Goal: Transaction & Acquisition: Book appointment/travel/reservation

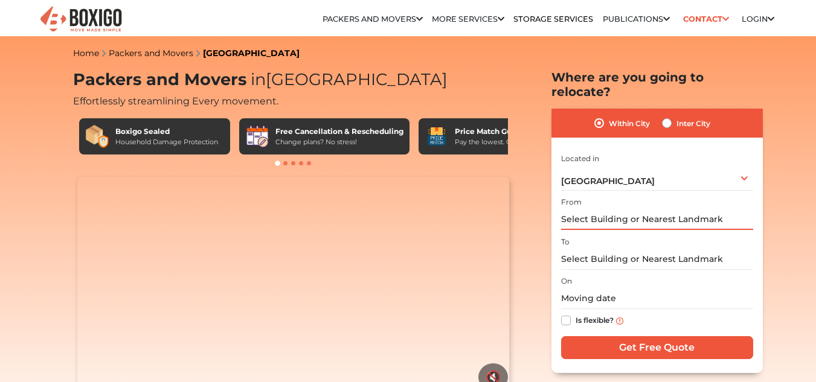
click at [647, 209] on input "text" at bounding box center [657, 219] width 192 height 21
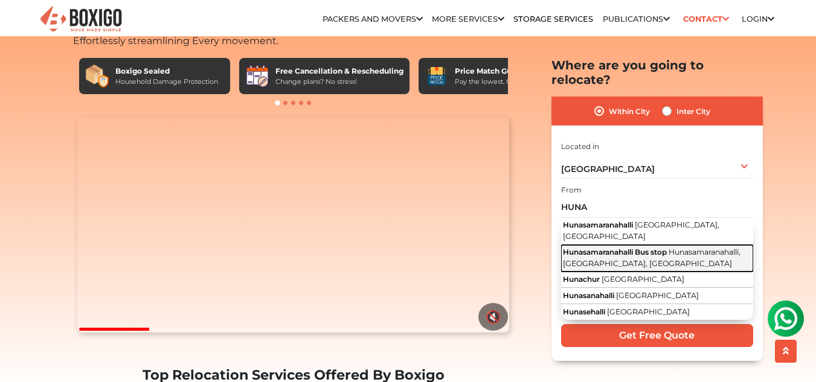
click at [634, 248] on span "Hunasamaranahalli Bus stop" at bounding box center [615, 252] width 104 height 9
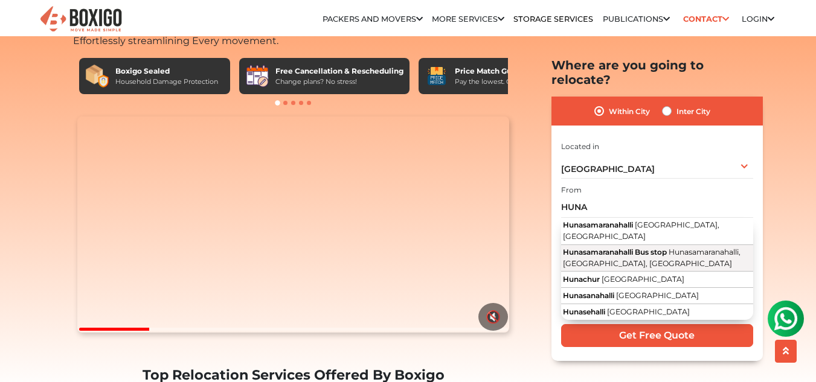
type input "Hunasamaranahalli Bus stop, [GEOGRAPHIC_DATA], [GEOGRAPHIC_DATA], [GEOGRAPHIC_D…"
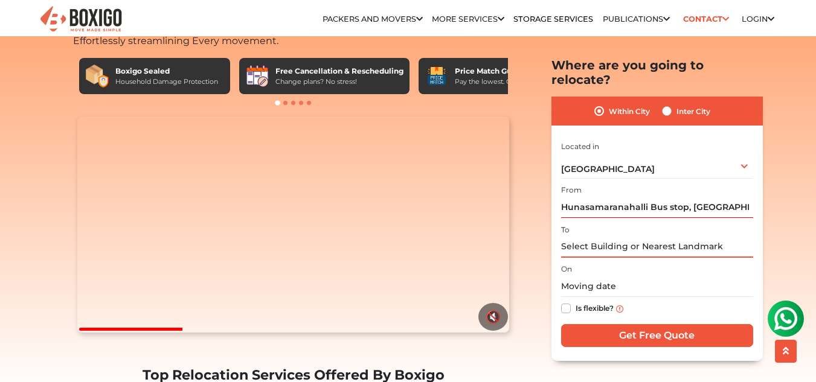
click at [617, 236] on input "text" at bounding box center [657, 246] width 192 height 21
click at [676, 104] on label "Inter City" at bounding box center [693, 111] width 34 height 14
click at [670, 104] on input "Inter City" at bounding box center [667, 110] width 10 height 12
radio input "true"
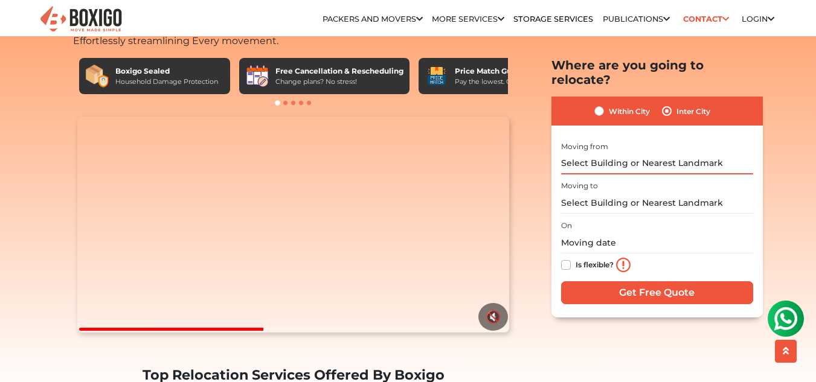
click at [656, 153] on input "text" at bounding box center [657, 163] width 192 height 21
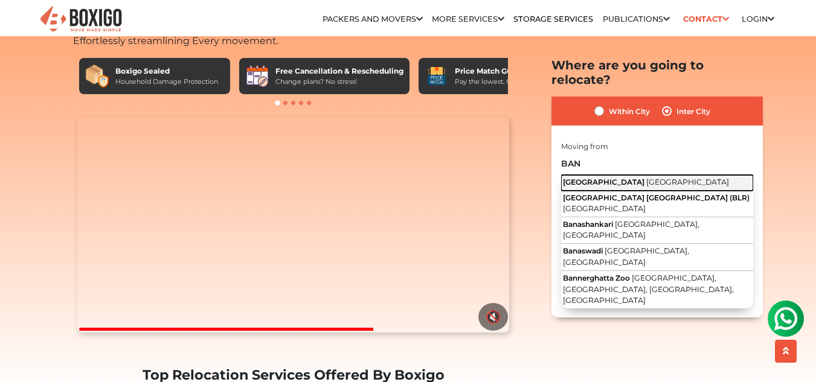
click at [646, 177] on span "Karnataka" at bounding box center [687, 181] width 83 height 9
type input "Bangalore, Karnataka"
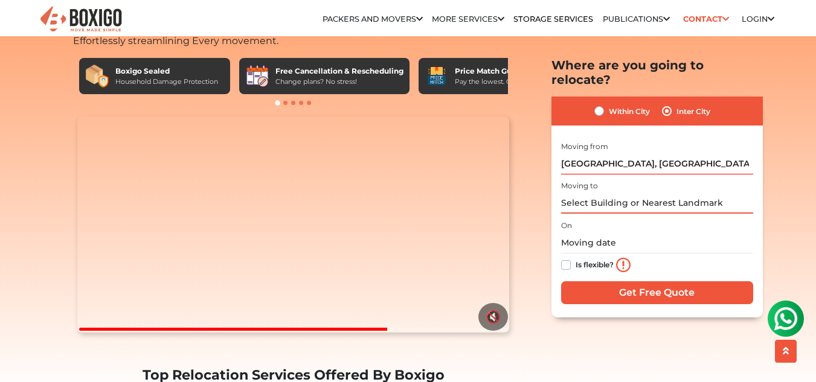
click at [617, 193] on input "text" at bounding box center [657, 203] width 192 height 21
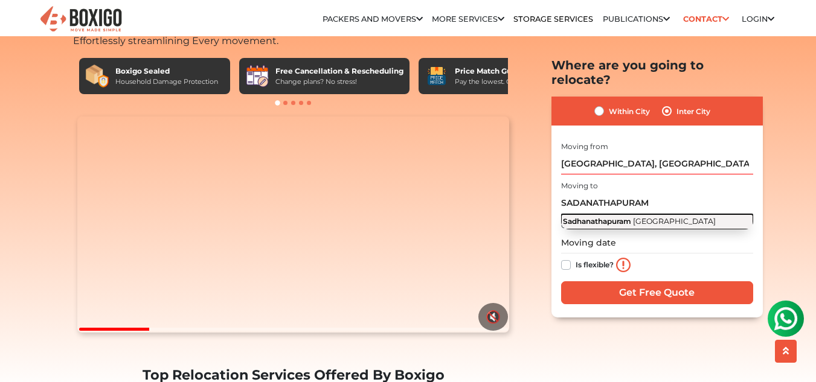
click at [640, 217] on span "Tamil Nadu" at bounding box center [674, 221] width 83 height 9
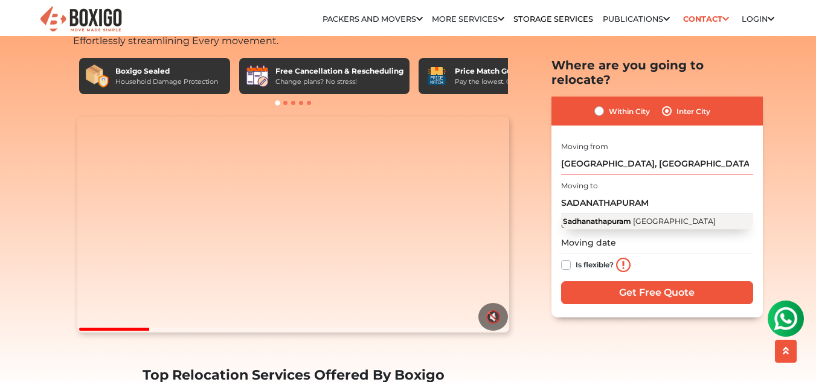
type input "Sadhanathapuram, Tamil Nadu"
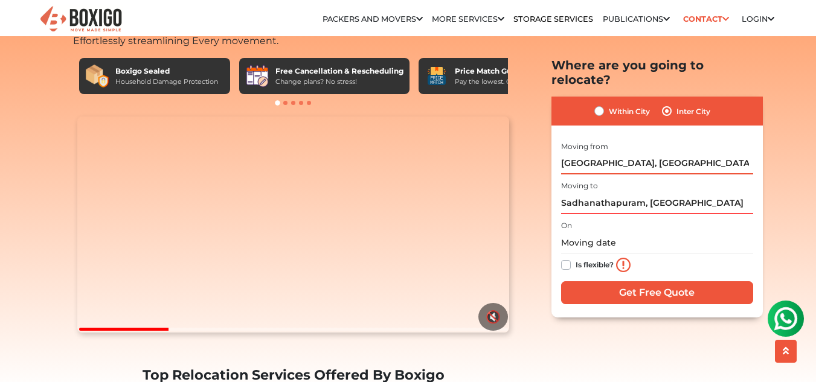
click at [612, 153] on input "Bangalore, Karnataka" at bounding box center [657, 163] width 192 height 21
click at [588, 232] on input "text" at bounding box center [657, 242] width 192 height 21
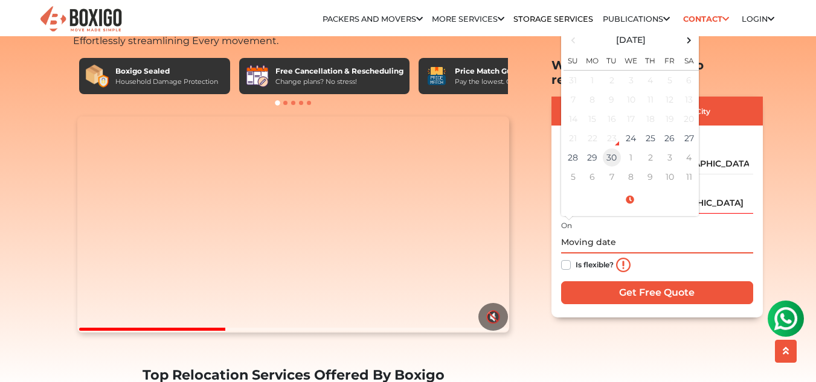
click at [613, 147] on td "30" at bounding box center [611, 156] width 19 height 19
type input "09/30/2025 12:00 AM"
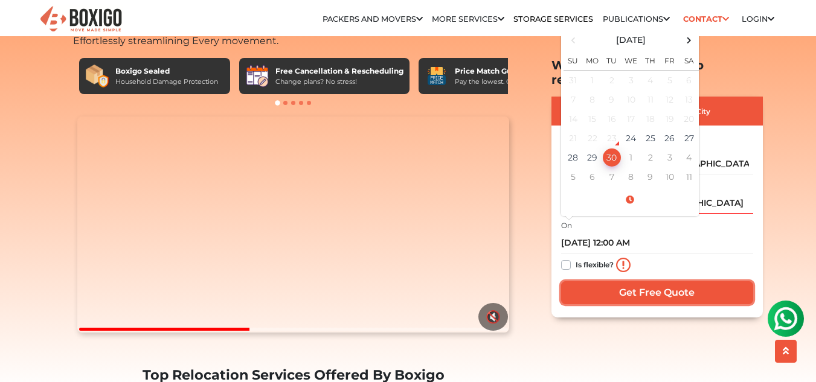
click at [627, 281] on input "Get Free Quote" at bounding box center [657, 292] width 192 height 23
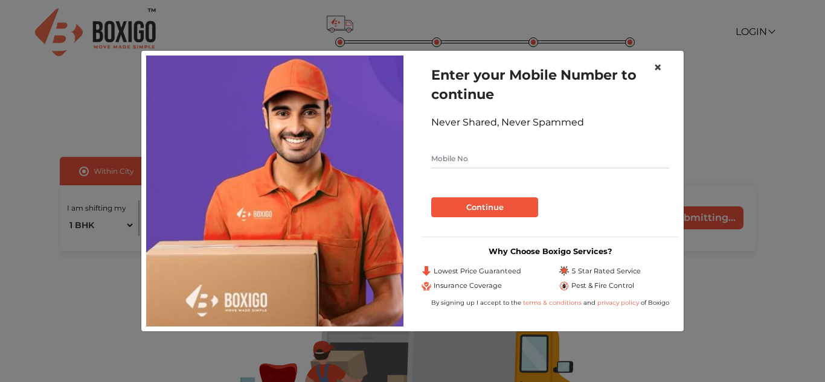
click at [656, 68] on span "×" at bounding box center [657, 68] width 8 height 18
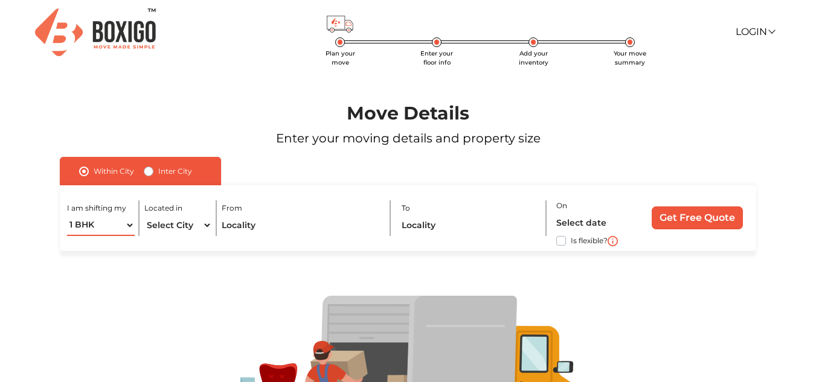
click at [115, 222] on select "1 BHK 2 BHK 3 BHK 3 + BHK FEW ITEMS" at bounding box center [101, 225] width 68 height 21
select select "FEW ITEMS"
click at [67, 215] on select "1 BHK 2 BHK 3 BHK 3 + BHK FEW ITEMS" at bounding box center [101, 225] width 68 height 21
click at [170, 231] on select "Select City [GEOGRAPHIC_DATA] [GEOGRAPHIC_DATA] [GEOGRAPHIC_DATA] [GEOGRAPHIC_D…" at bounding box center [178, 225] width 68 height 21
click at [272, 242] on div "I am shifting my 1 BHK 2 BHK 3 BHK 3 + BHK FEW ITEMS Located in Select City [GE…" at bounding box center [408, 218] width 696 height 66
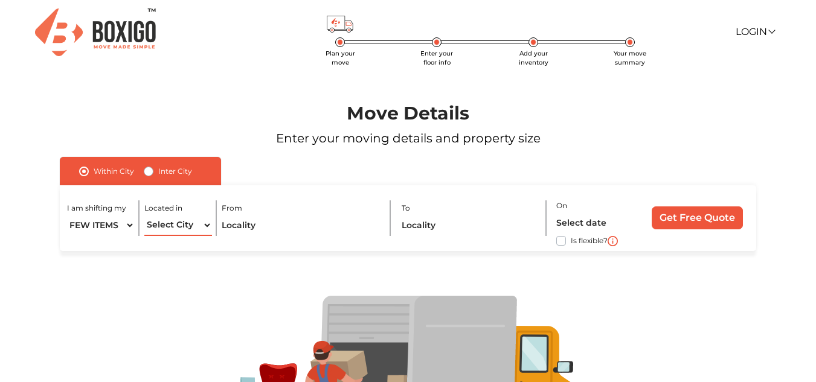
click at [179, 225] on select "Select City [GEOGRAPHIC_DATA] [GEOGRAPHIC_DATA] [GEOGRAPHIC_DATA] [GEOGRAPHIC_D…" at bounding box center [178, 225] width 68 height 21
click at [591, 133] on p "Enter your moving details and property size" at bounding box center [408, 138] width 751 height 18
click at [438, 50] on span "Enter your floor info" at bounding box center [436, 58] width 33 height 17
click at [533, 50] on span "Add your inventory" at bounding box center [534, 58] width 30 height 17
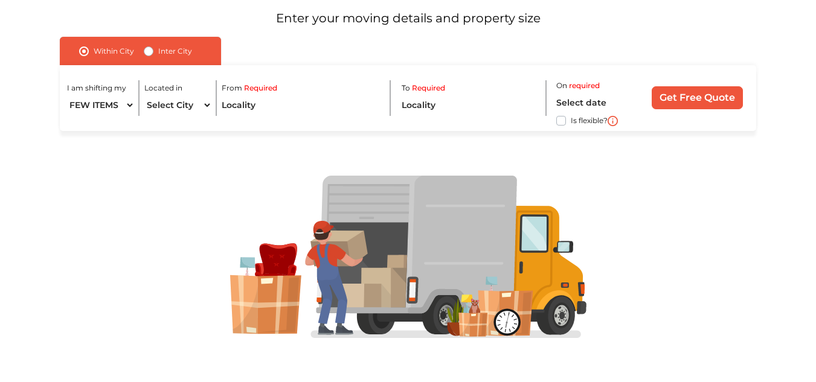
scroll to position [121, 0]
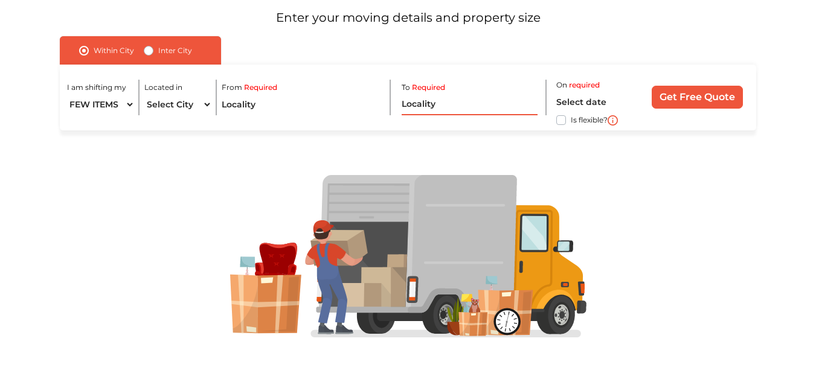
click at [414, 109] on input "text" at bounding box center [470, 104] width 136 height 21
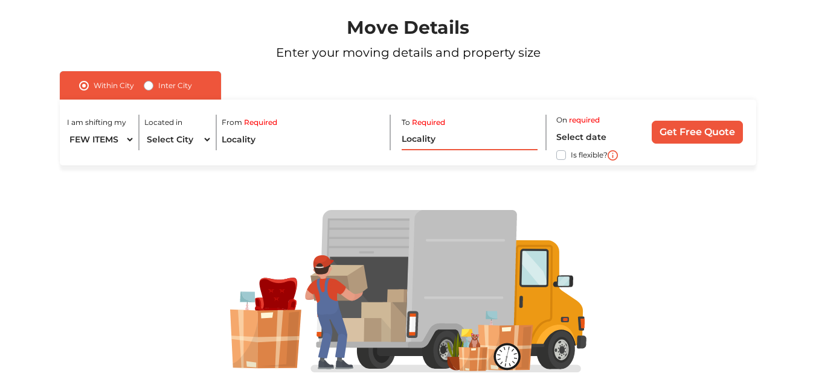
scroll to position [0, 0]
